Goal: Check status: Check status

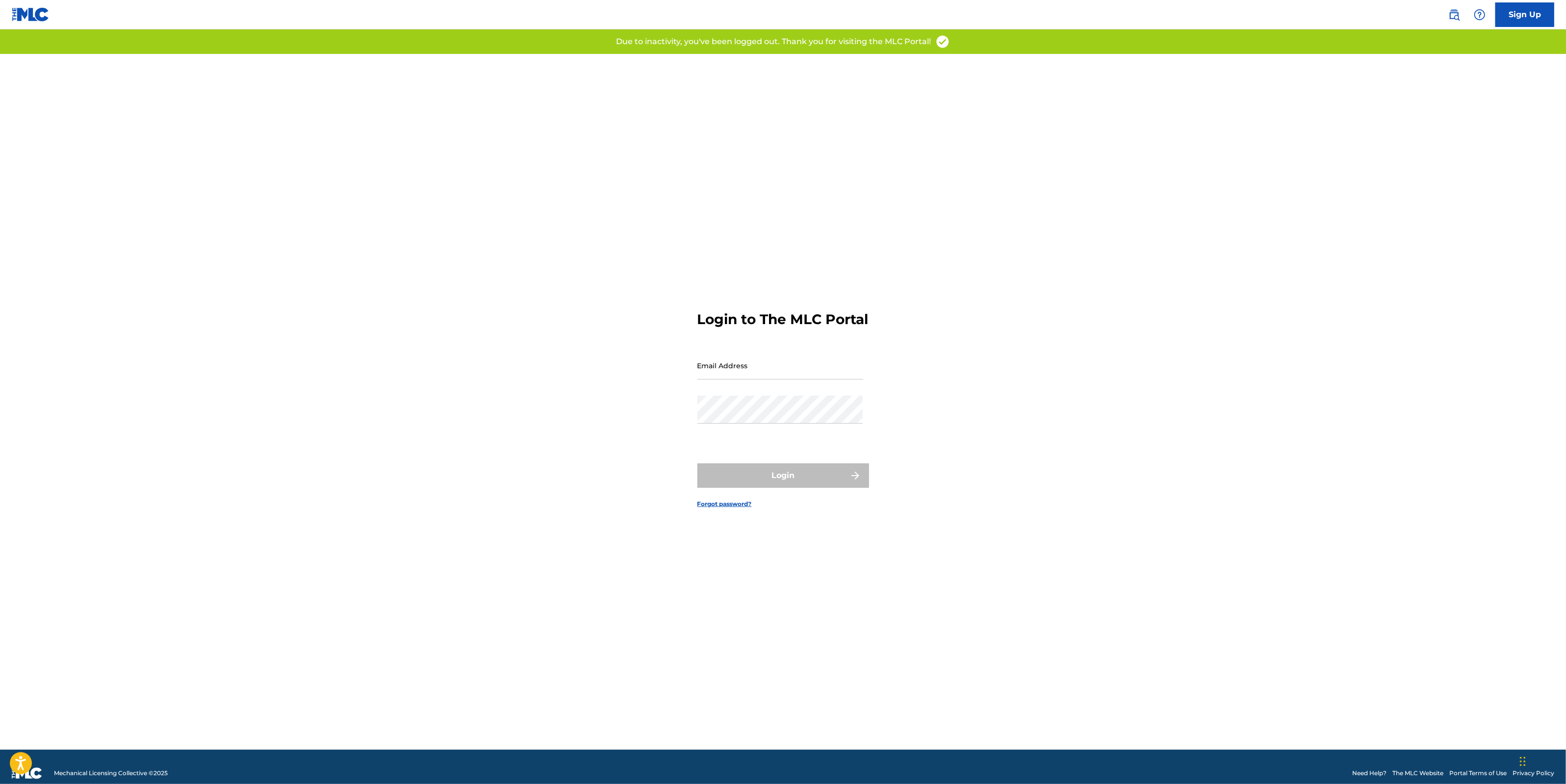
click at [747, 379] on input "Email Address" at bounding box center [780, 365] width 166 height 28
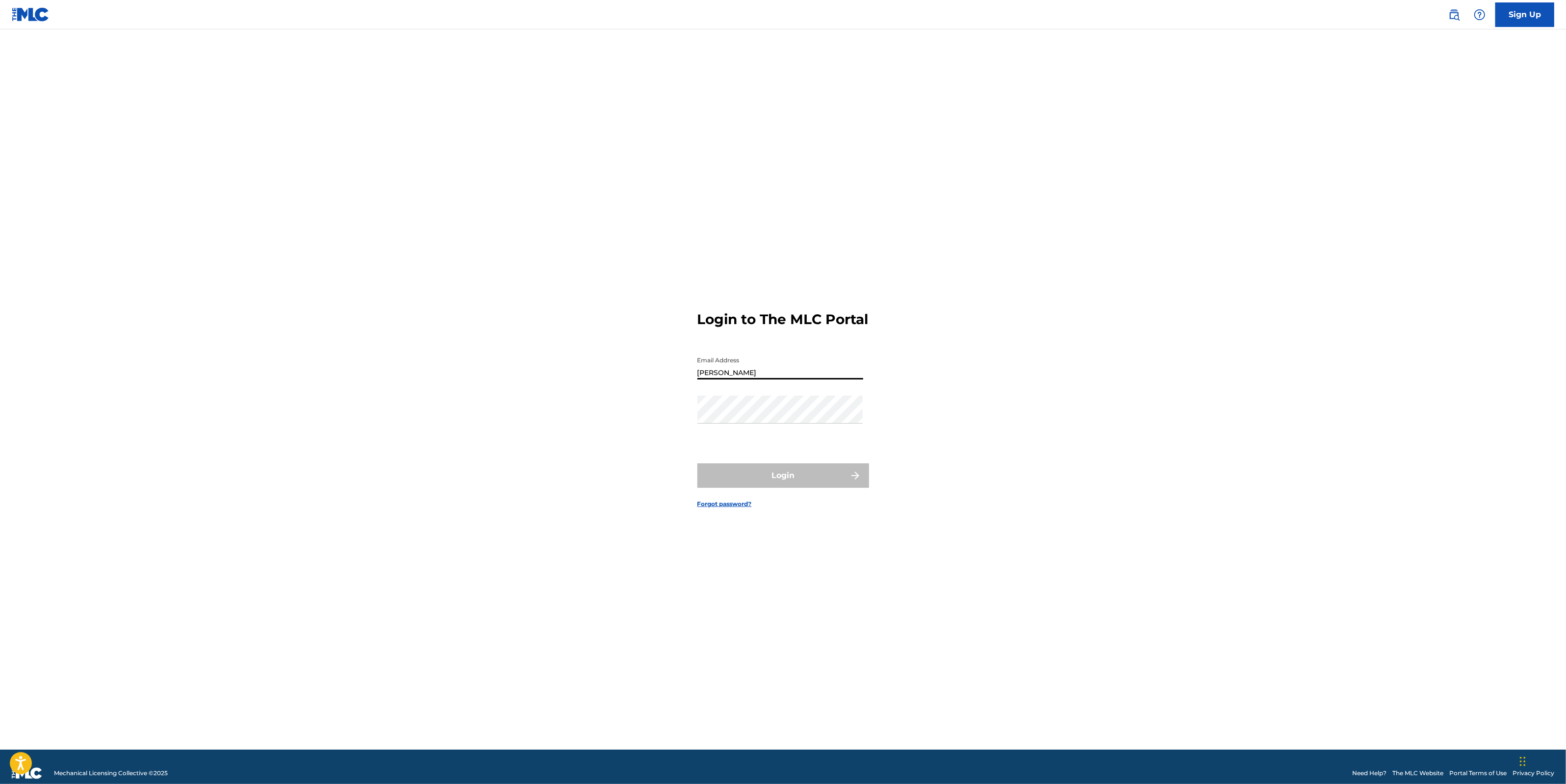
type input "[PERSON_NAME][EMAIL_ADDRESS][DOMAIN_NAME]"
click at [805, 486] on button "Login" at bounding box center [783, 476] width 171 height 24
click at [725, 422] on input "Code" at bounding box center [780, 408] width 166 height 28
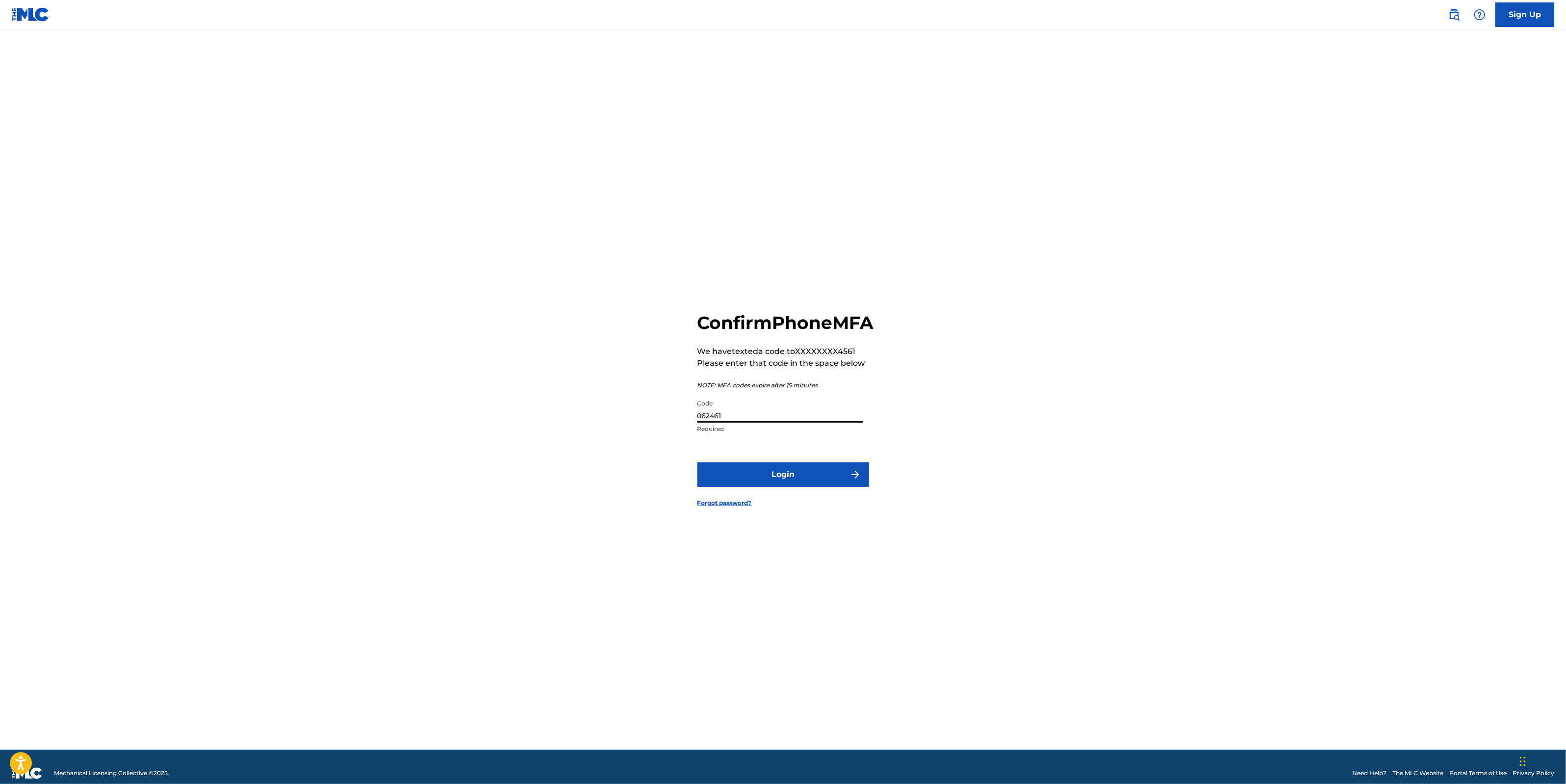
type input "062461"
click at [697, 463] on button "Login" at bounding box center [783, 475] width 171 height 24
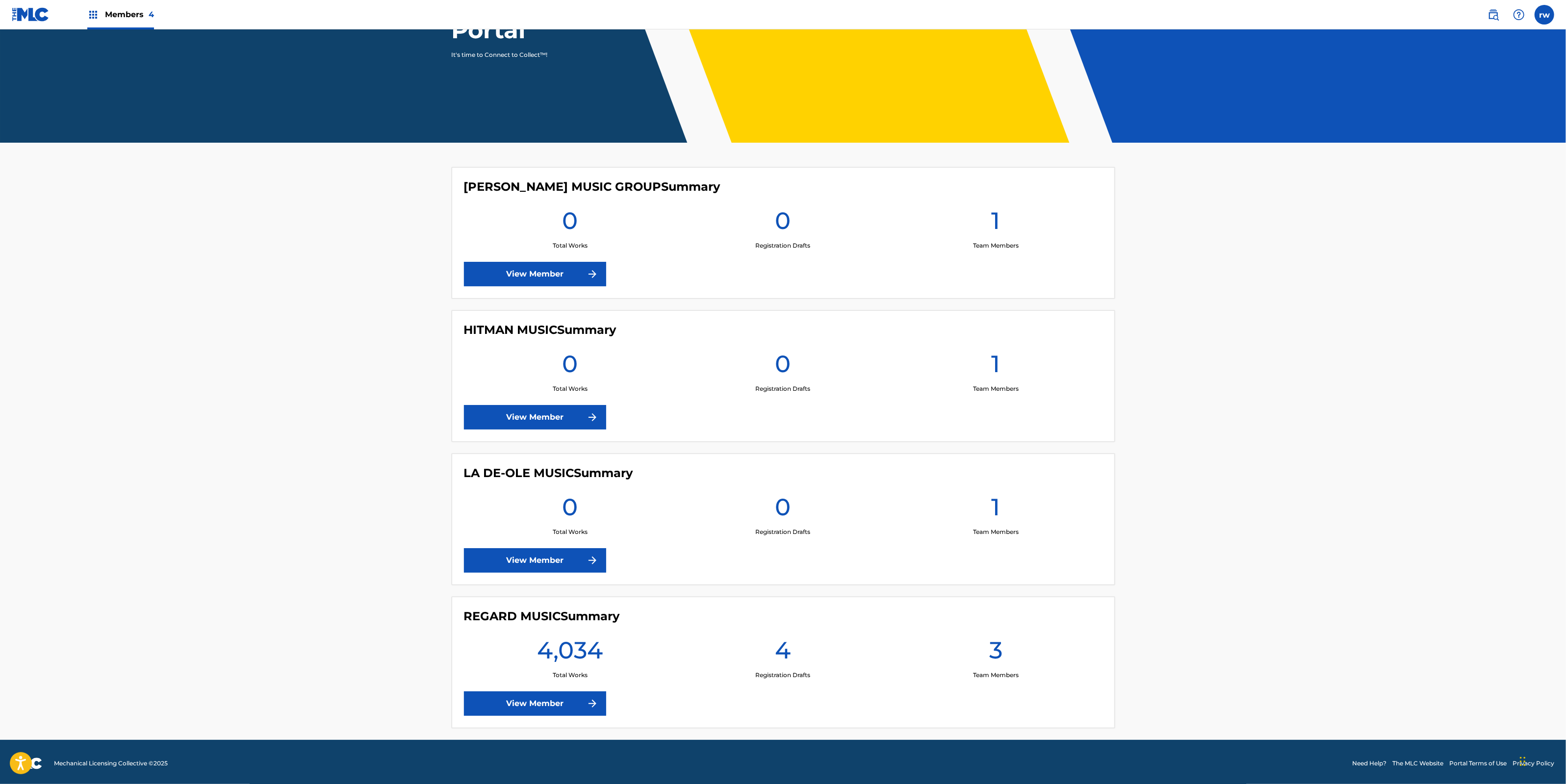
scroll to position [146, 0]
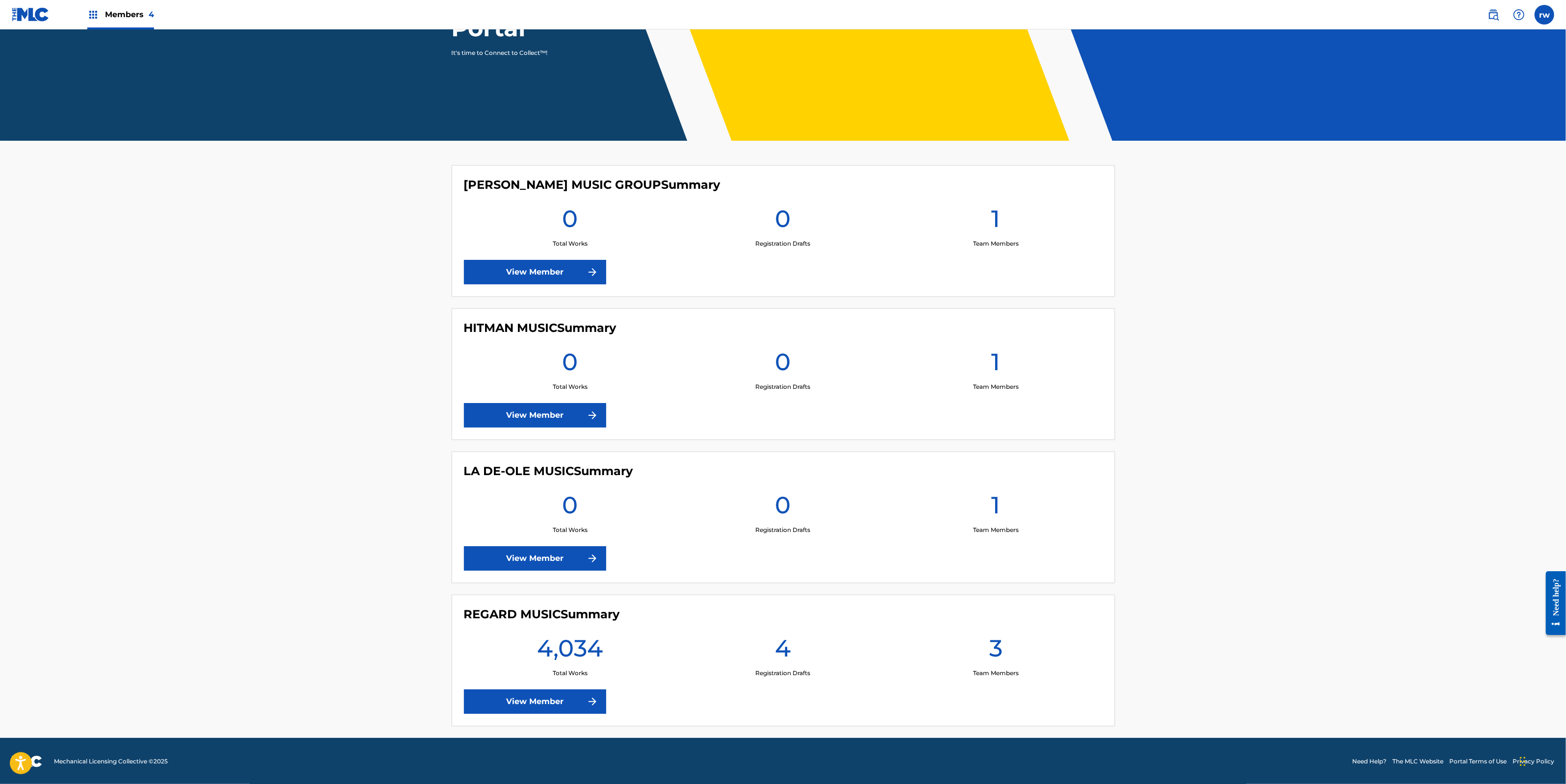
click at [539, 696] on link "View Member" at bounding box center [535, 702] width 142 height 24
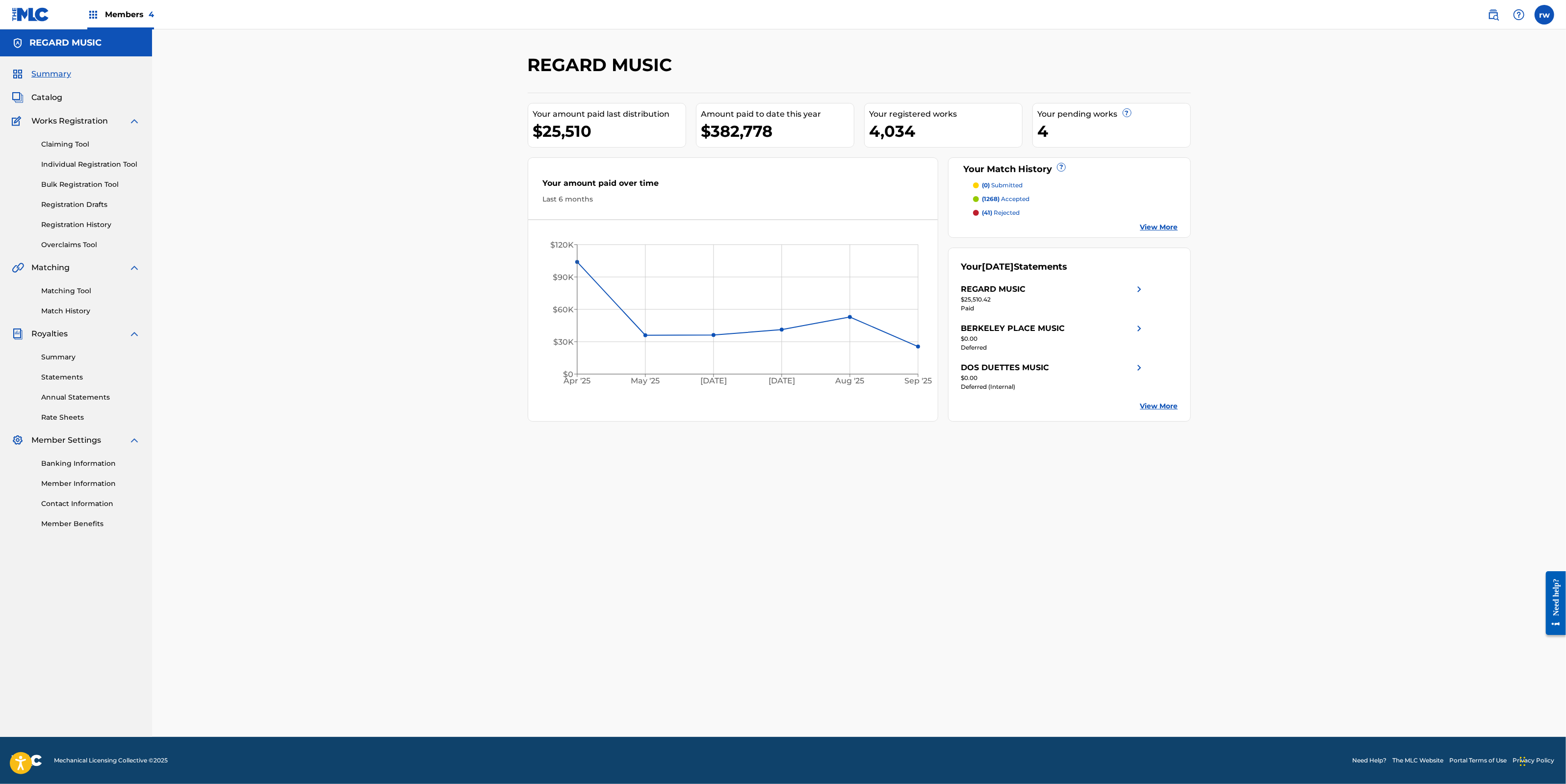
click at [63, 376] on link "Statements" at bounding box center [90, 377] width 99 height 10
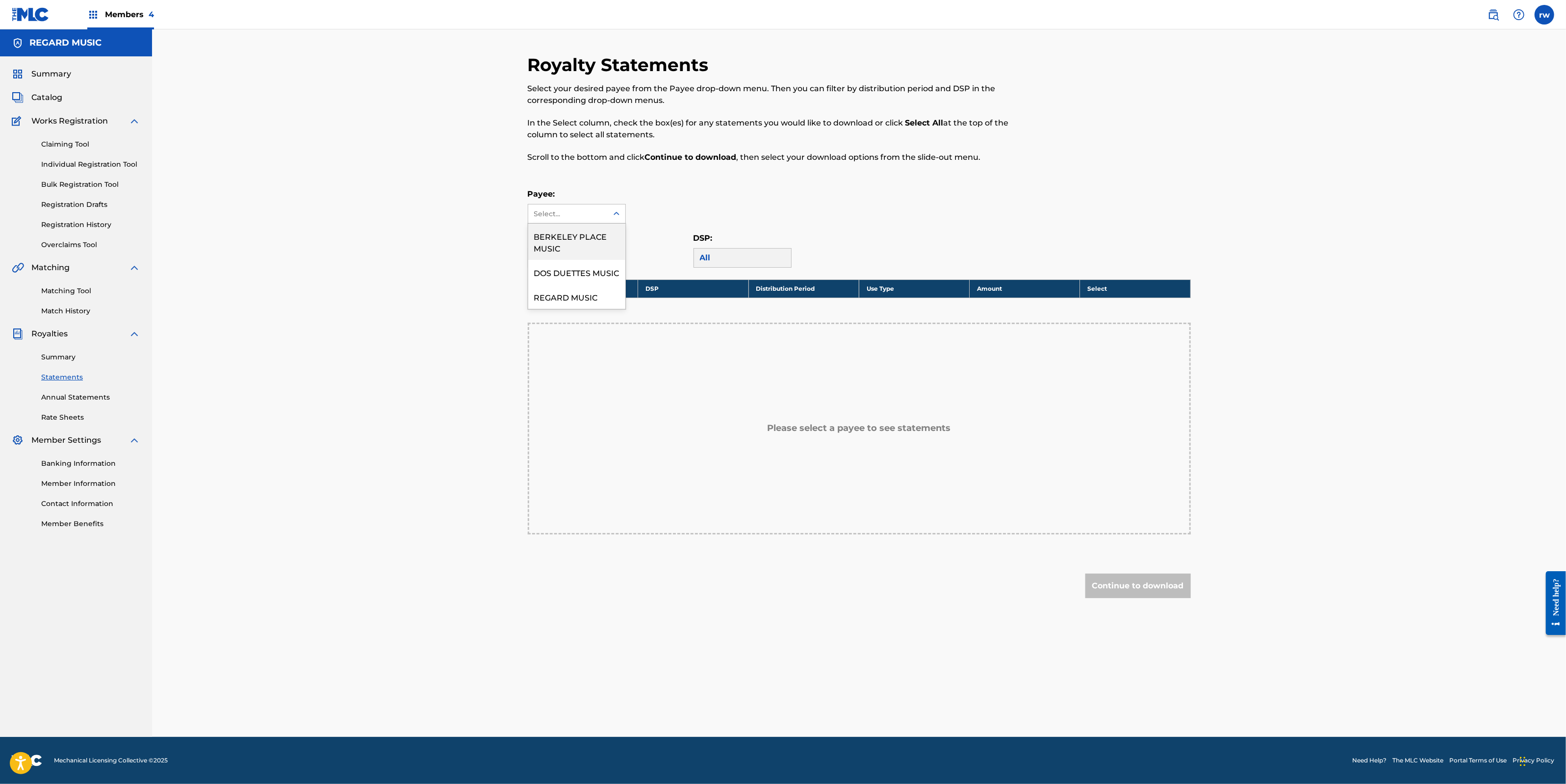
click at [610, 219] on div at bounding box center [616, 214] width 18 height 18
click at [570, 275] on div "DOS DUETTES MUSIC" at bounding box center [576, 272] width 97 height 24
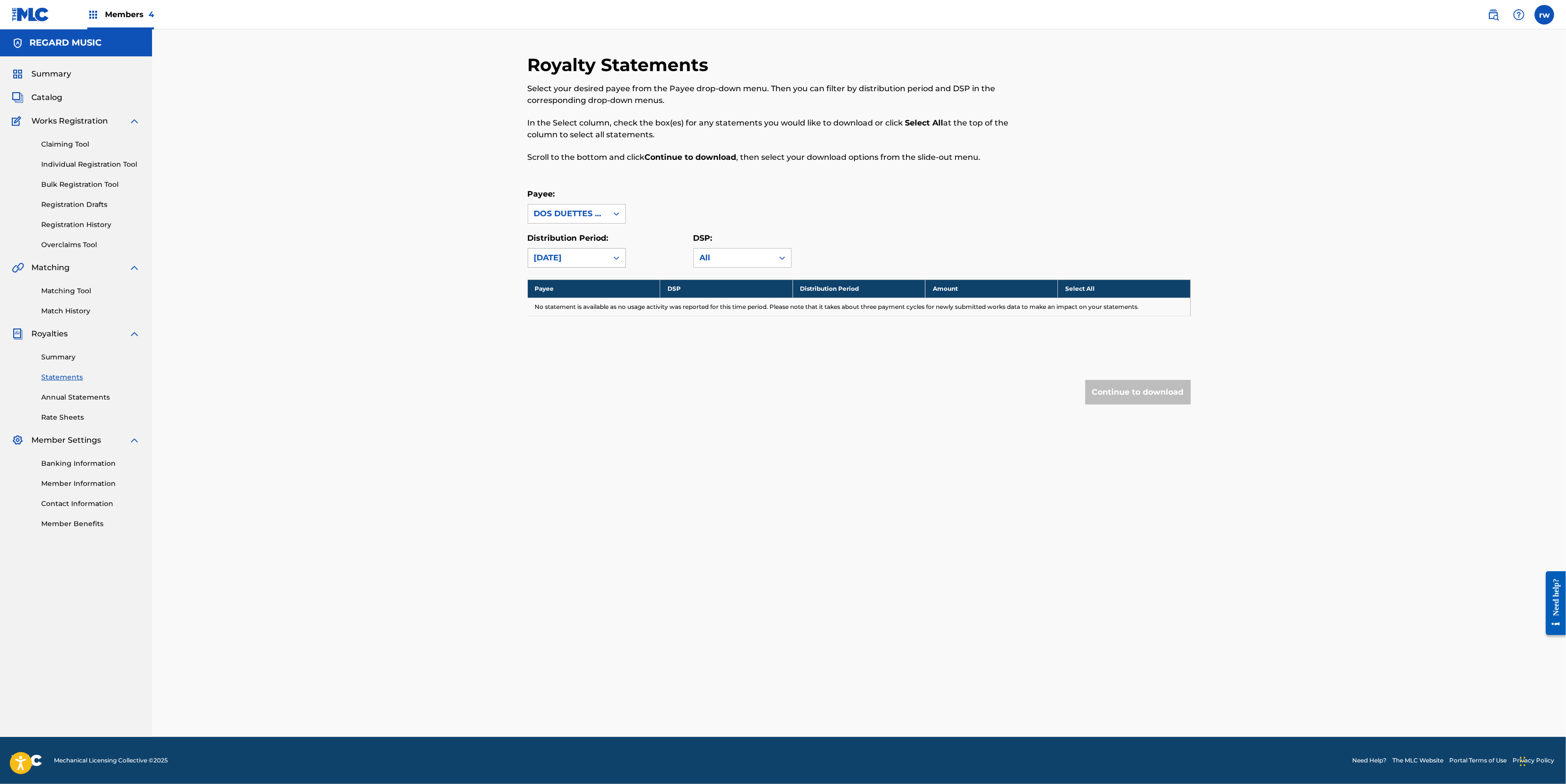
click at [613, 261] on icon at bounding box center [616, 258] width 10 height 10
click at [574, 403] on div "[DATE]" at bounding box center [576, 403] width 97 height 24
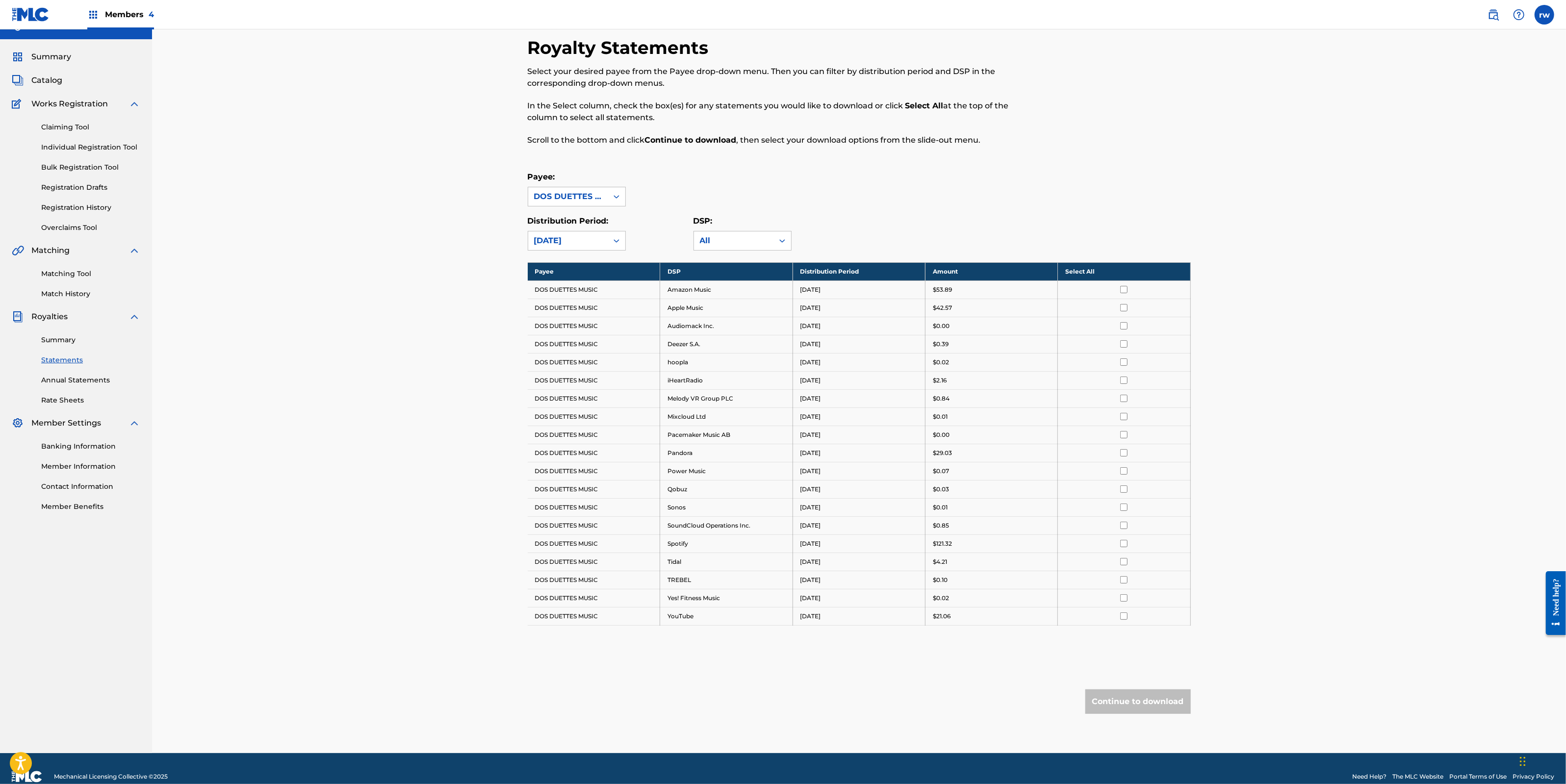
scroll to position [31, 0]
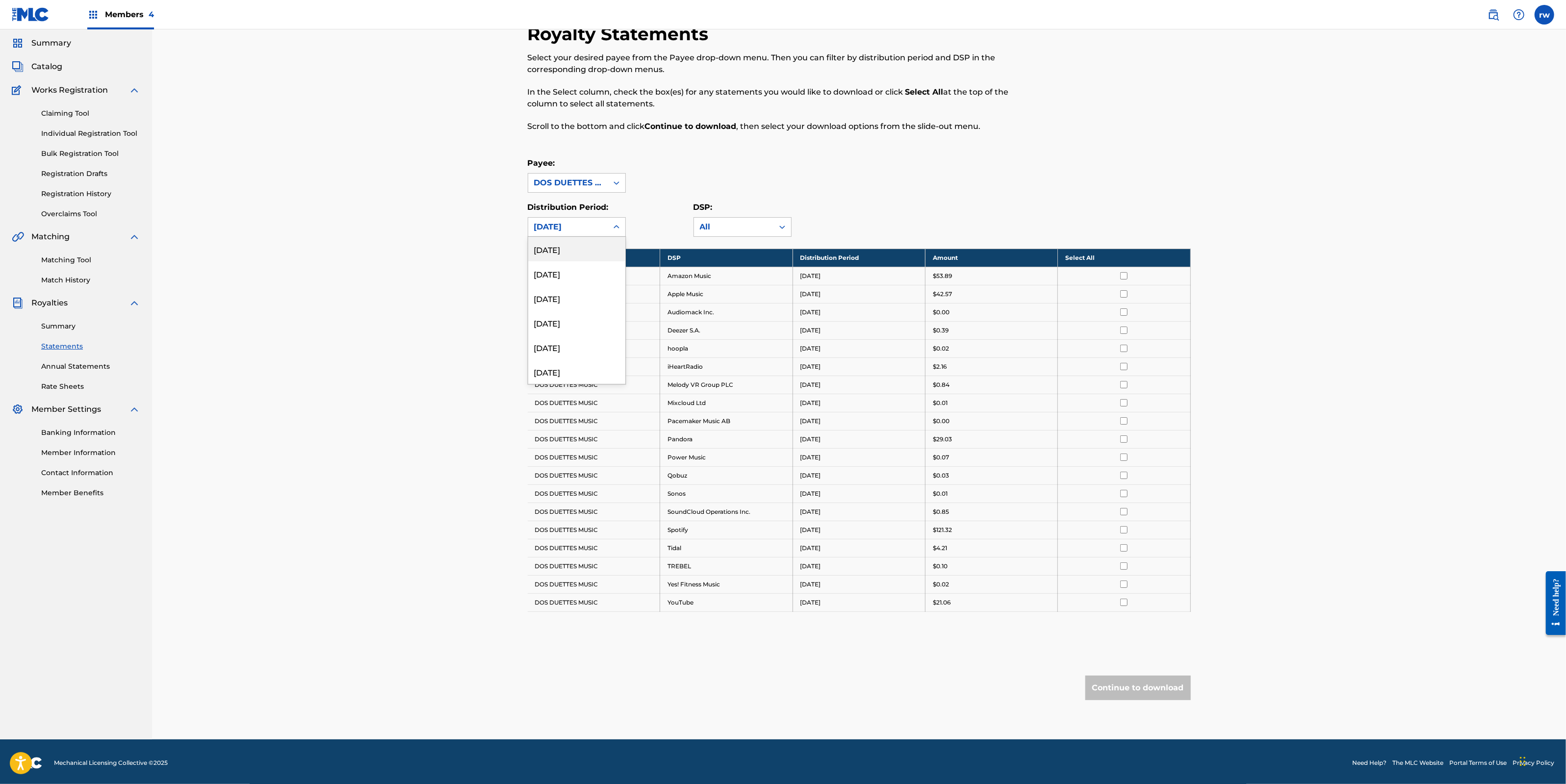
click at [611, 225] on icon at bounding box center [616, 227] width 10 height 10
click at [557, 346] on div "[DATE]" at bounding box center [576, 348] width 97 height 24
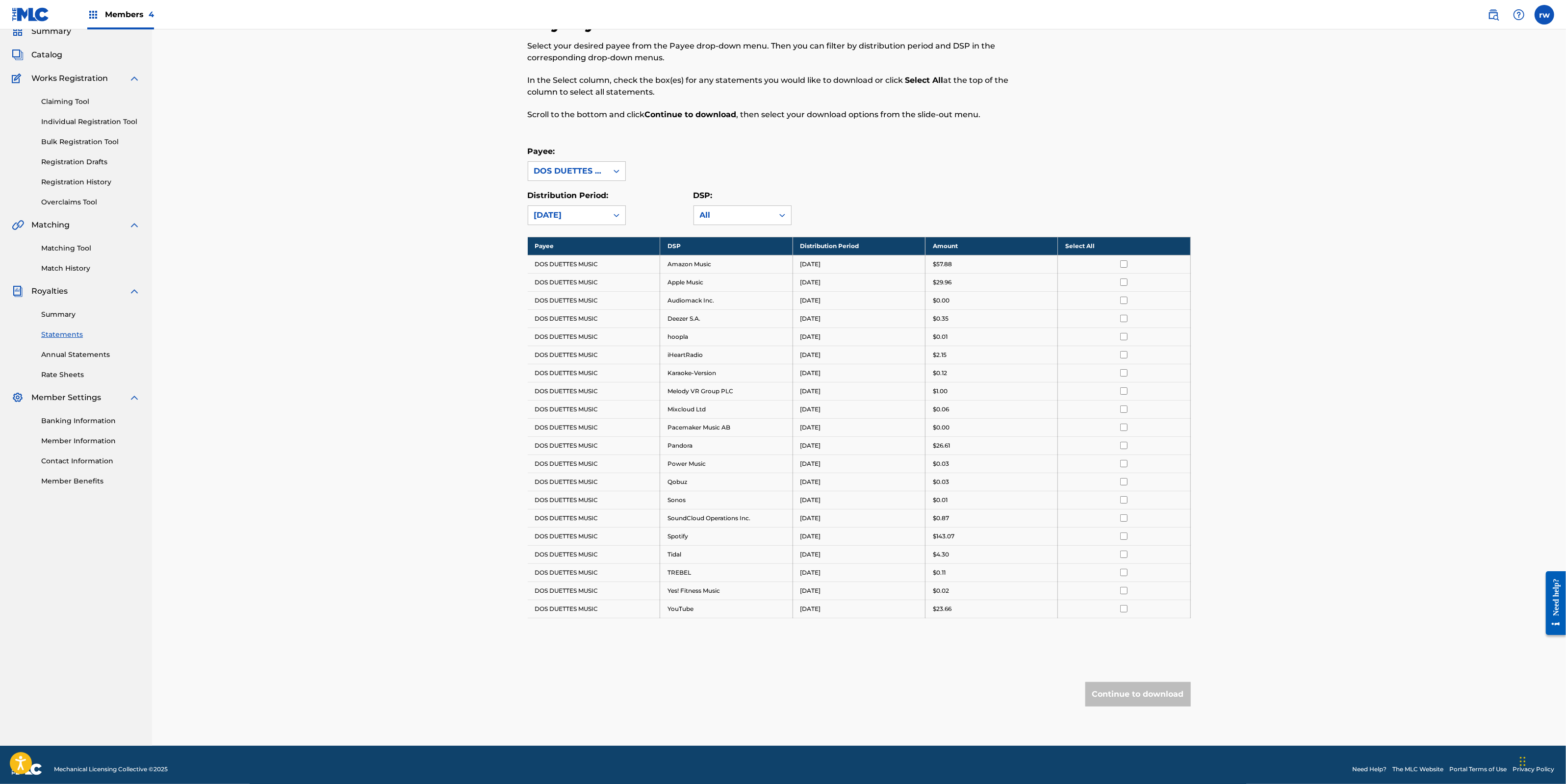
scroll to position [49, 0]
